Goal: Check status: Check status

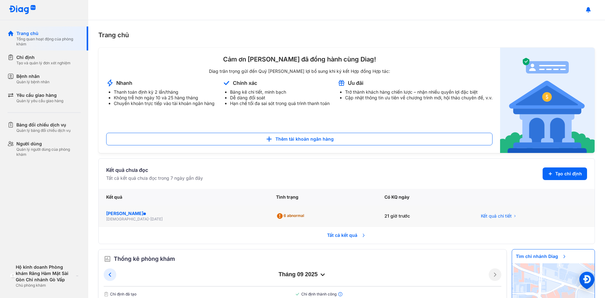
click at [151, 216] on div "[PERSON_NAME]" at bounding box center [183, 213] width 155 height 6
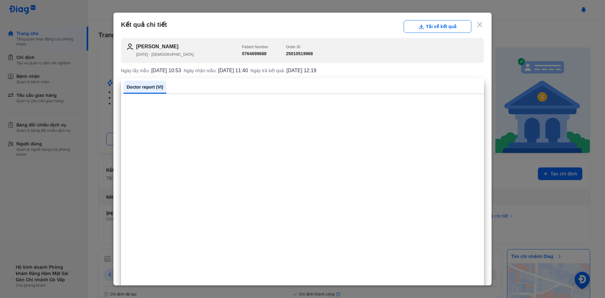
click at [476, 24] on icon at bounding box center [479, 24] width 6 height 6
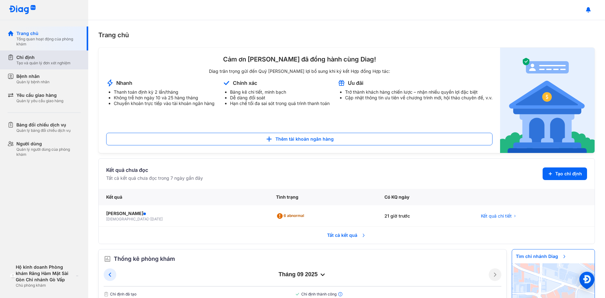
click at [29, 57] on div "Chỉ định" at bounding box center [43, 57] width 54 height 6
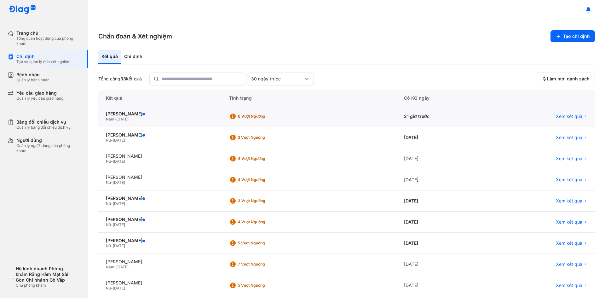
click at [574, 111] on div "Xem kết quả" at bounding box center [542, 116] width 106 height 21
click at [574, 116] on span "Xem kết quả" at bounding box center [569, 116] width 26 height 6
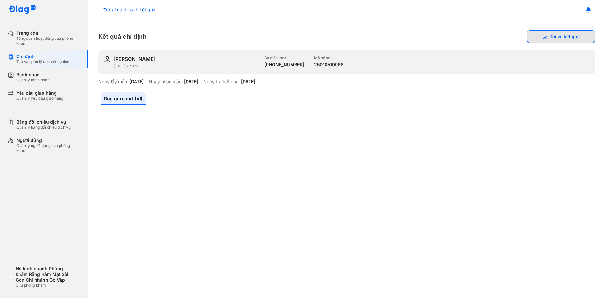
click at [539, 42] on button "Tải về kết quả" at bounding box center [561, 36] width 68 height 13
